Goal: Task Accomplishment & Management: Manage account settings

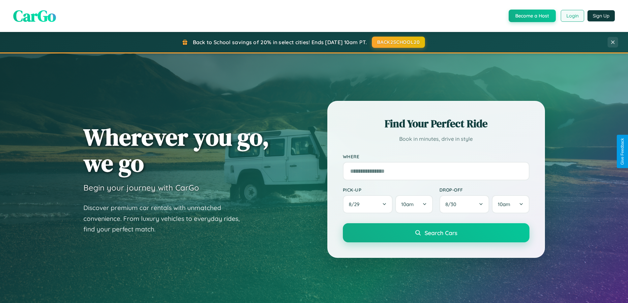
click at [572, 16] on button "Login" at bounding box center [572, 16] width 23 height 12
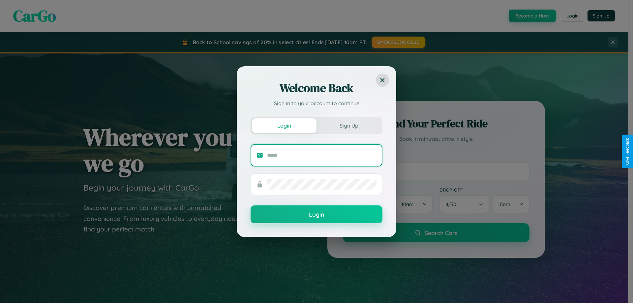
click at [322, 155] on input "text" at bounding box center [321, 155] width 109 height 11
type input "**********"
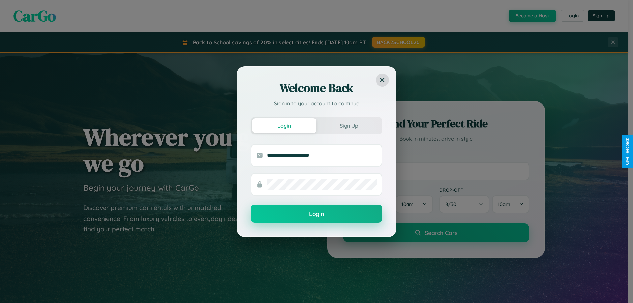
click at [316, 214] on button "Login" at bounding box center [317, 214] width 132 height 18
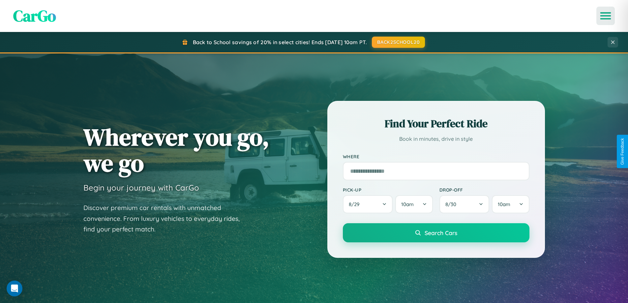
click at [606, 16] on icon "Open menu" at bounding box center [606, 16] width 10 height 6
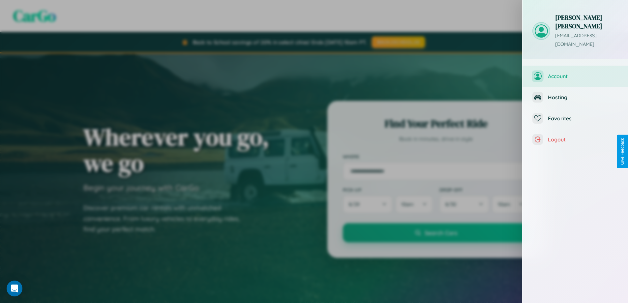
click at [575, 73] on span "Account" at bounding box center [583, 76] width 70 height 7
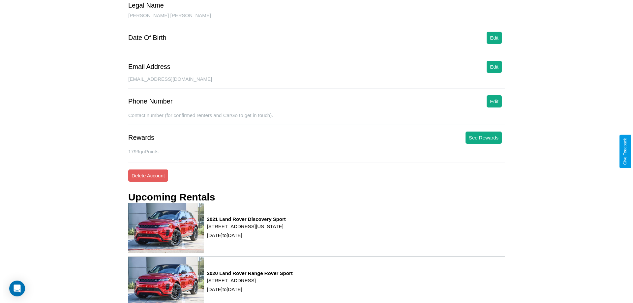
scroll to position [84, 0]
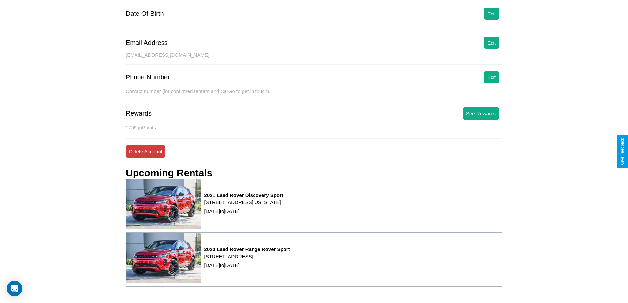
click at [145, 151] on button "Delete Account" at bounding box center [146, 151] width 40 height 12
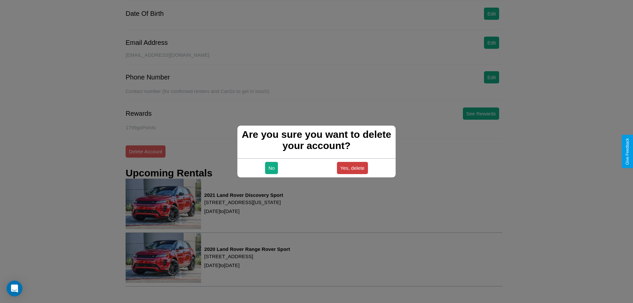
click at [352, 168] on button "Yes, delete" at bounding box center [352, 168] width 31 height 12
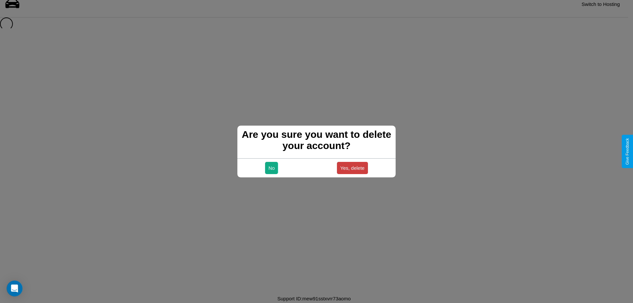
scroll to position [9, 0]
